Goal: Information Seeking & Learning: Learn about a topic

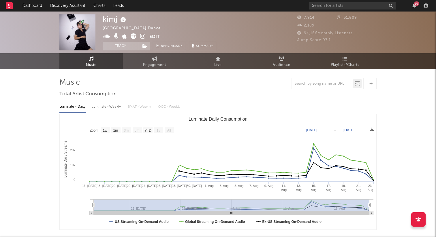
select select "1w"
click at [74, 7] on link "Discovery Assistant" at bounding box center [67, 6] width 43 height 12
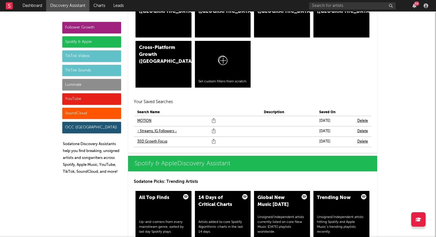
scroll to position [469, 0]
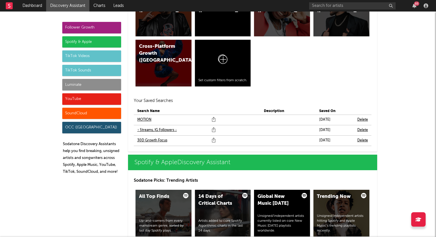
click at [154, 131] on link "↑ Streams, IG Followers ↓" at bounding box center [156, 130] width 39 height 7
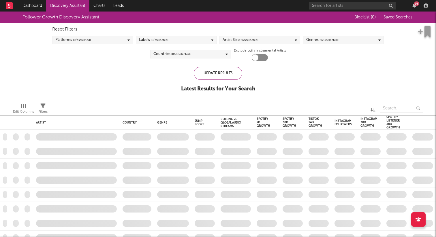
checkbox input "true"
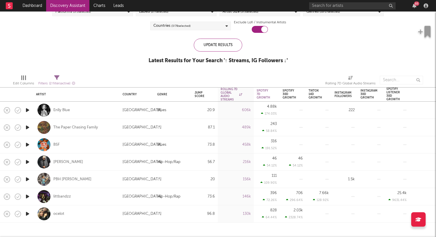
click at [26, 163] on icon "button" at bounding box center [27, 162] width 6 height 7
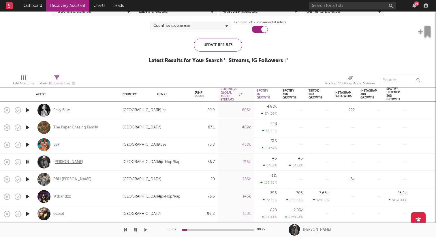
click at [71, 161] on div "[PERSON_NAME]" at bounding box center [68, 162] width 30 height 5
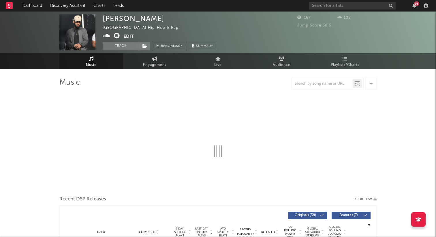
select select "6m"
